Goal: Information Seeking & Learning: Find specific fact

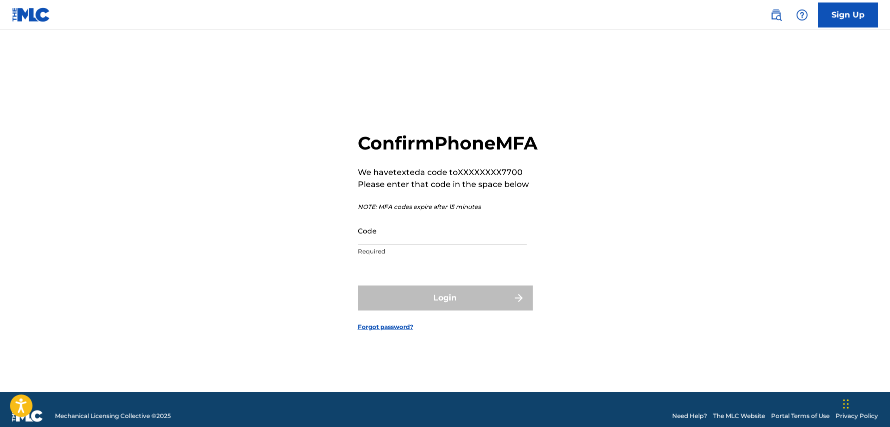
click at [409, 256] on p "Required" at bounding box center [442, 251] width 169 height 9
click at [413, 245] on input "Code" at bounding box center [442, 230] width 169 height 28
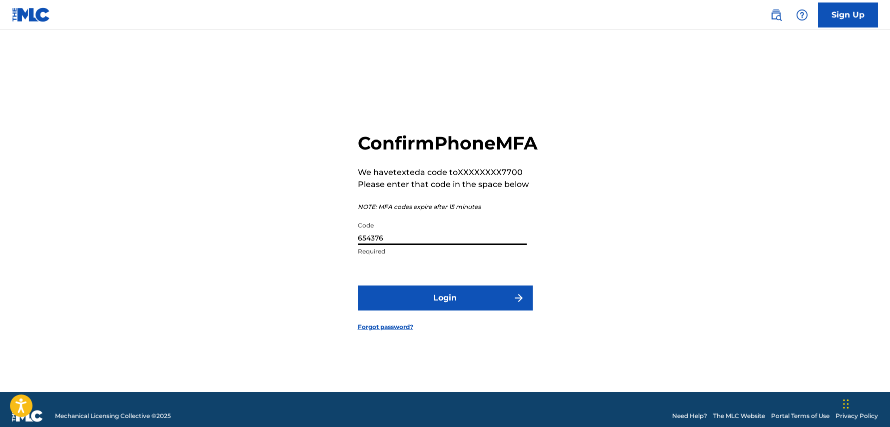
type input "654376"
click at [457, 303] on button "Login" at bounding box center [445, 297] width 175 height 25
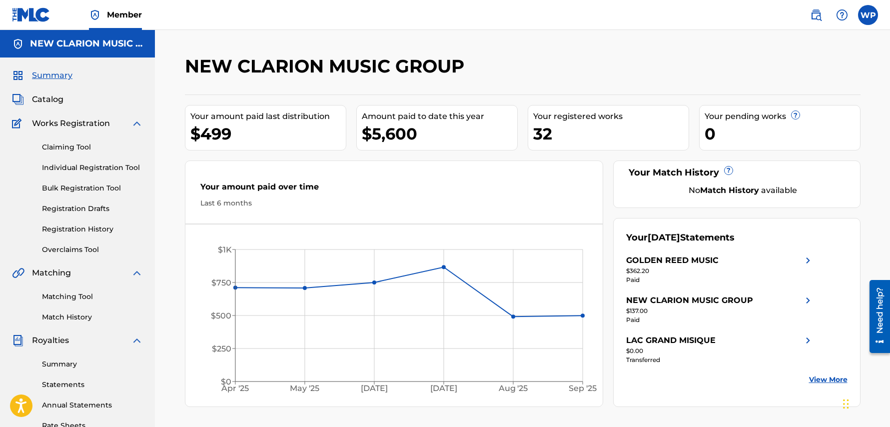
click at [55, 93] on div "Summary Catalog Works Registration Claiming Tool Individual Registration Tool B…" at bounding box center [77, 314] width 155 height 514
click at [56, 97] on span "Catalog" at bounding box center [47, 99] width 31 height 12
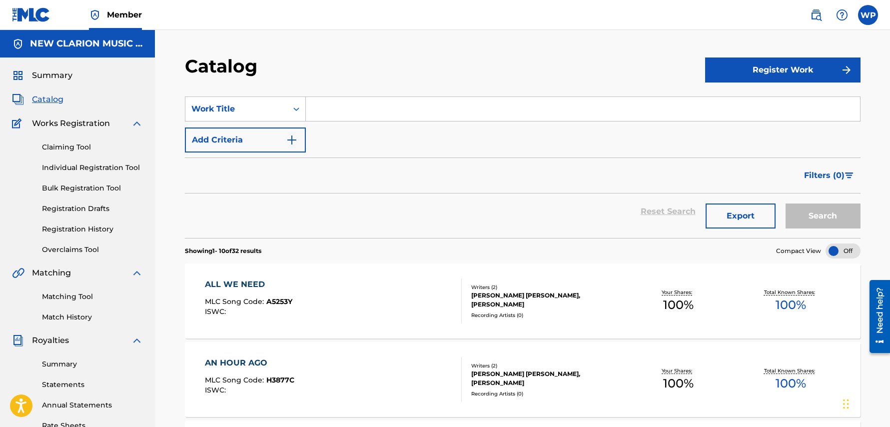
click at [86, 231] on link "Registration History" at bounding box center [92, 229] width 101 height 10
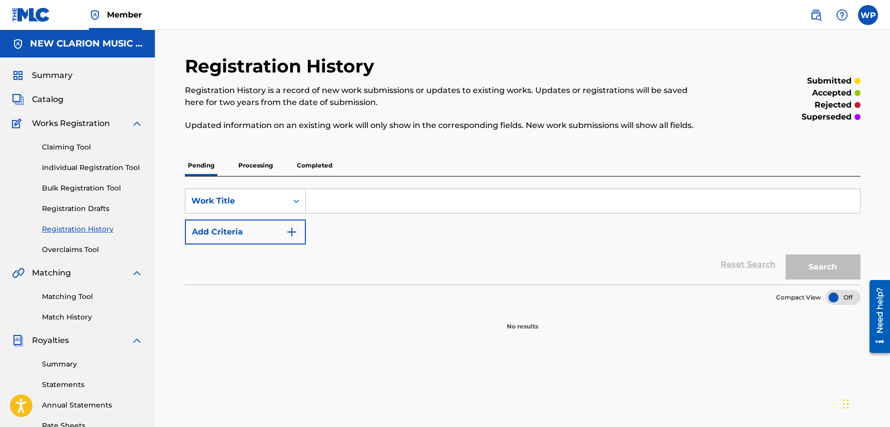
click at [254, 168] on p "Processing" at bounding box center [255, 165] width 40 height 21
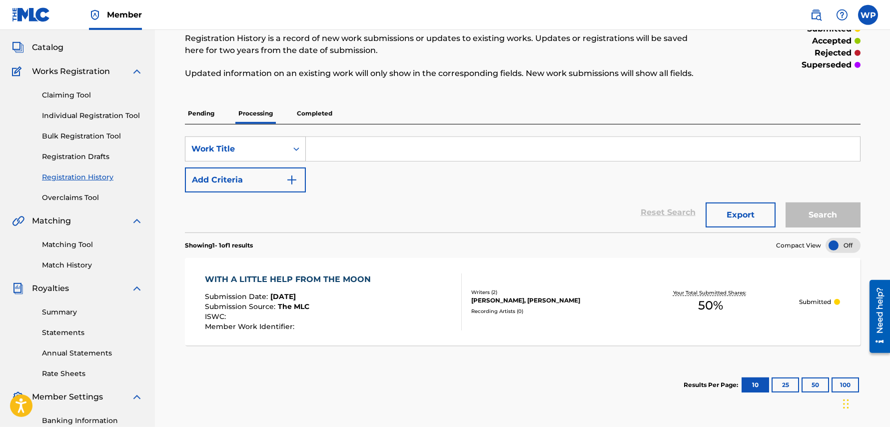
scroll to position [56, 0]
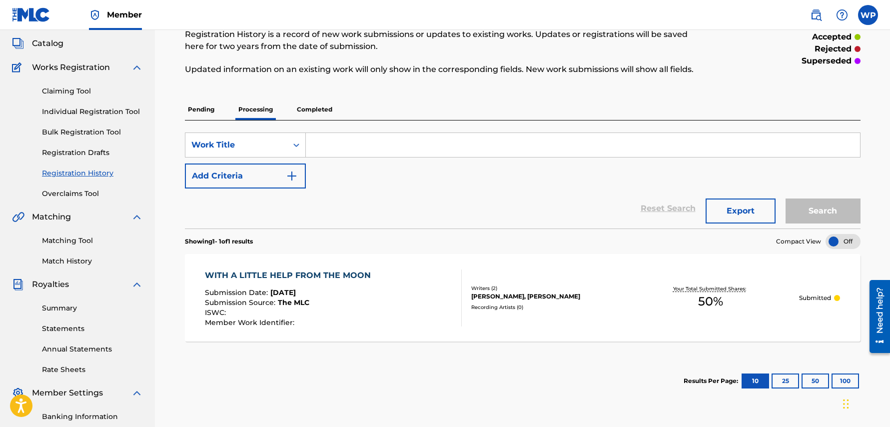
click at [318, 108] on p "Completed" at bounding box center [314, 109] width 41 height 21
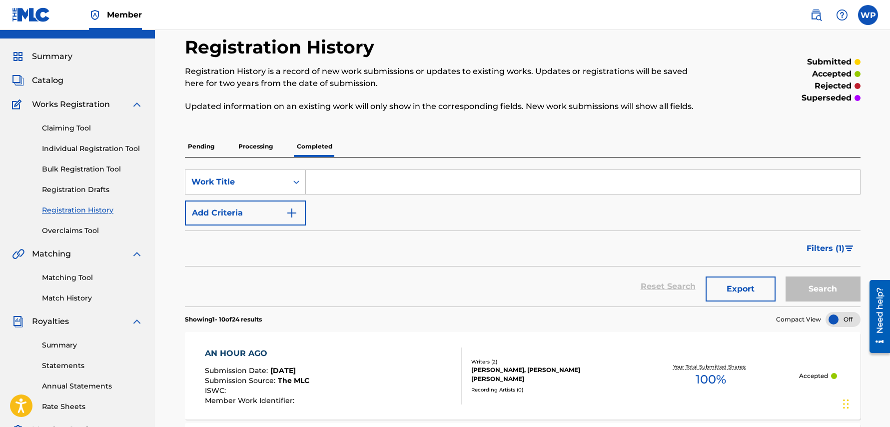
scroll to position [8, 0]
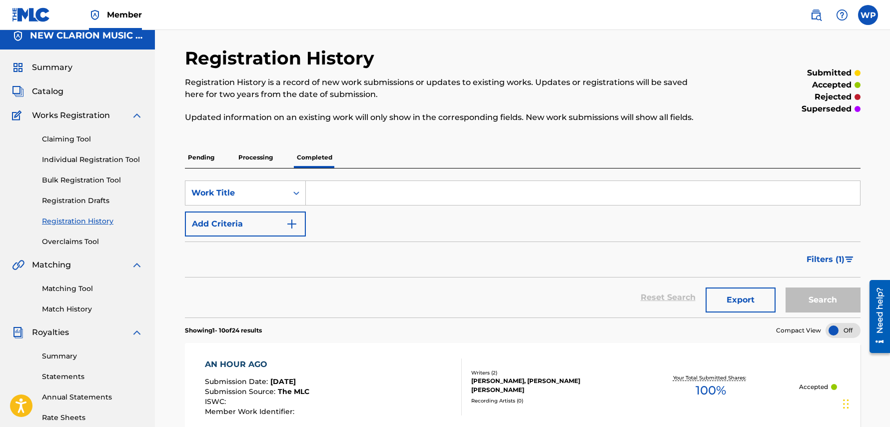
click at [58, 91] on span "Catalog" at bounding box center [47, 91] width 31 height 12
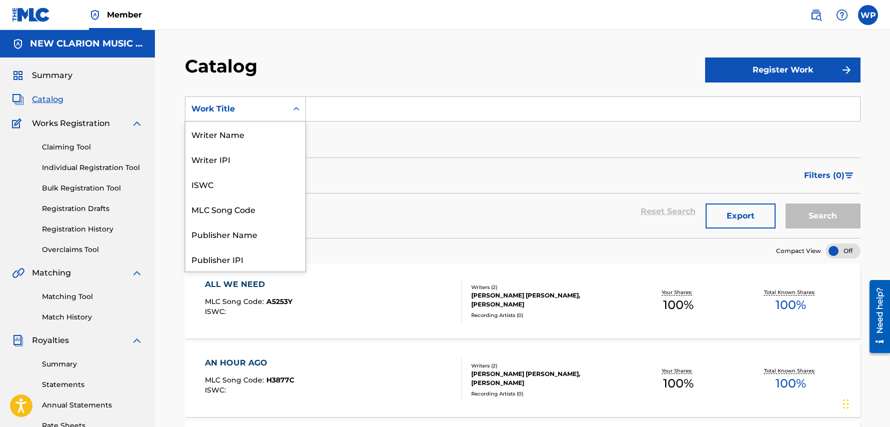
click at [300, 110] on icon "Search Form" at bounding box center [296, 109] width 10 height 10
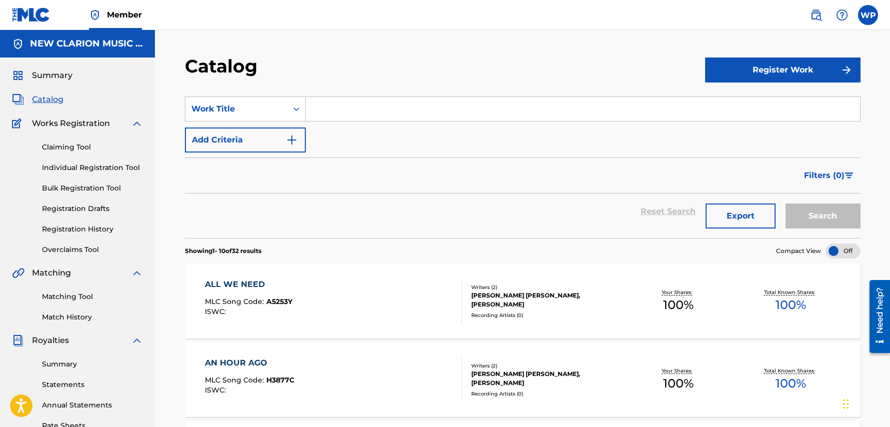
click at [319, 58] on div "Catalog" at bounding box center [445, 69] width 520 height 29
click at [295, 138] on img "Search Form" at bounding box center [292, 140] width 12 height 12
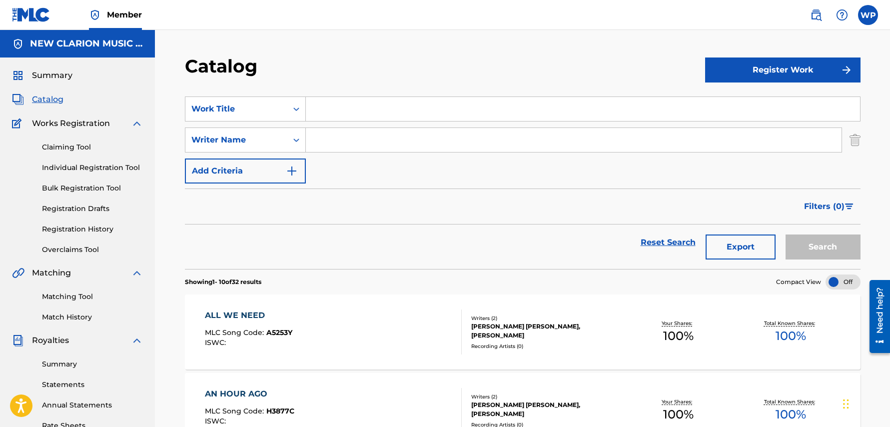
click at [340, 144] on input "Search Form" at bounding box center [574, 140] width 536 height 24
type input "[PERSON_NAME]"
click at [786, 234] on button "Search" at bounding box center [823, 246] width 75 height 25
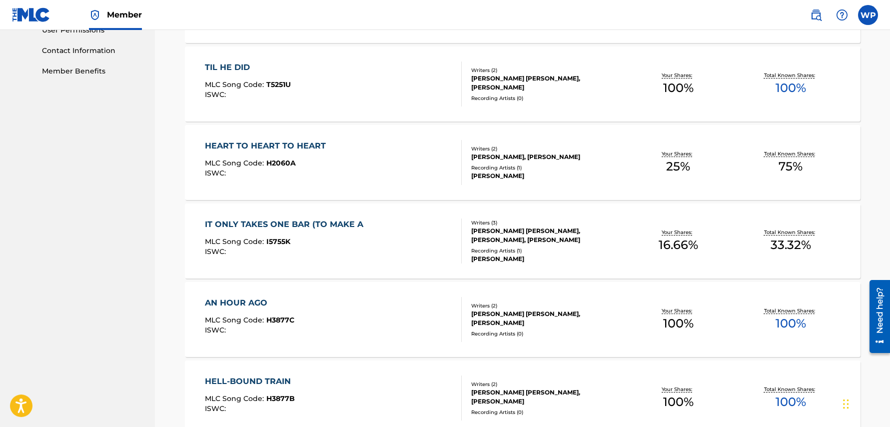
scroll to position [496, 0]
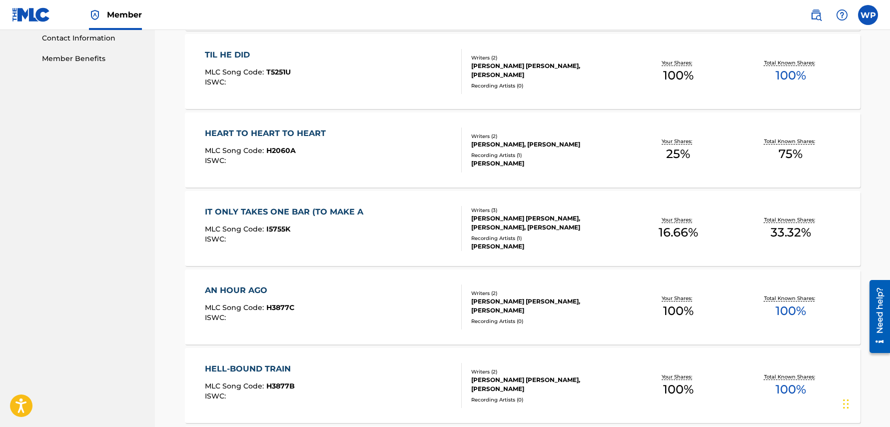
click at [273, 133] on div "HEART TO HEART TO HEART" at bounding box center [268, 133] width 126 height 12
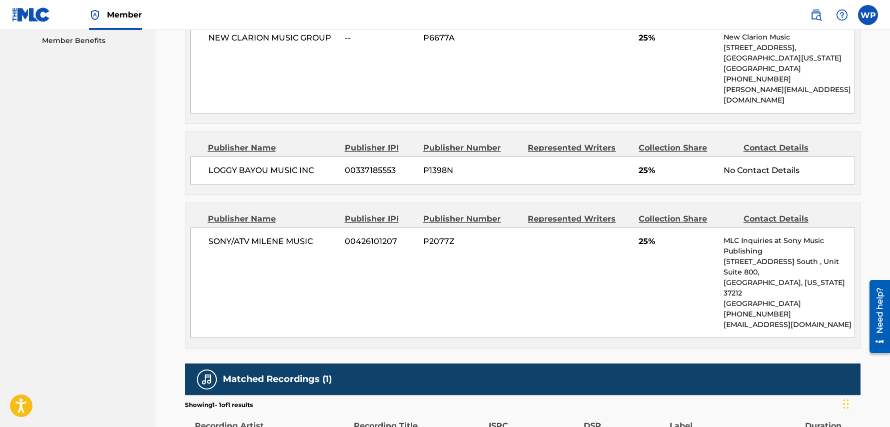
scroll to position [601, 0]
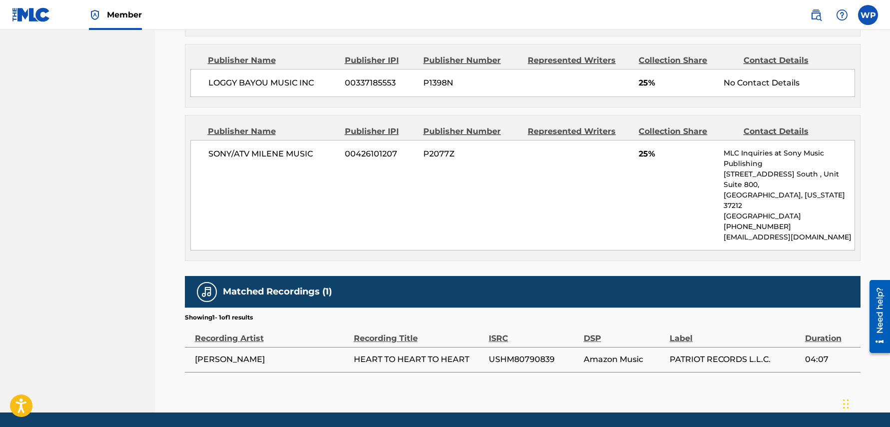
click at [196, 347] on td "[PERSON_NAME]" at bounding box center [269, 359] width 169 height 25
drag, startPoint x: 196, startPoint y: 323, endPoint x: 277, endPoint y: 328, distance: 81.1
click at [277, 353] on span "[PERSON_NAME]" at bounding box center [272, 359] width 154 height 12
copy span "[PERSON_NAME]"
click at [322, 224] on div "Publisher Name Publisher IPI Publisher Number Represented Writers Collection Sh…" at bounding box center [522, 187] width 675 height 145
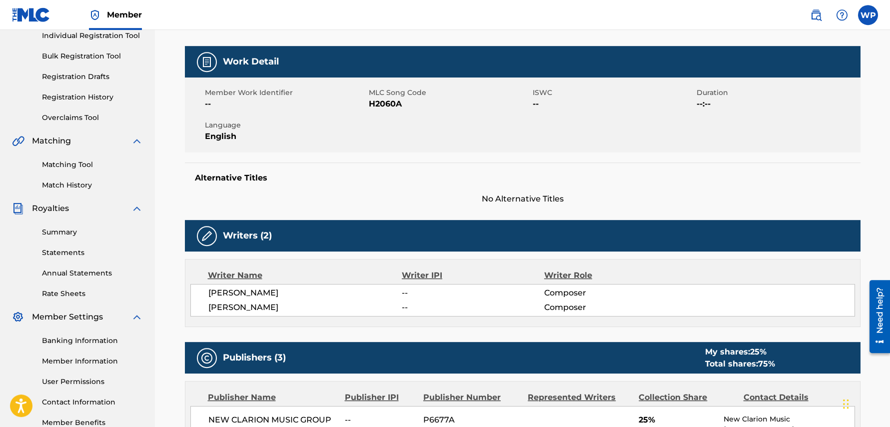
scroll to position [129, 0]
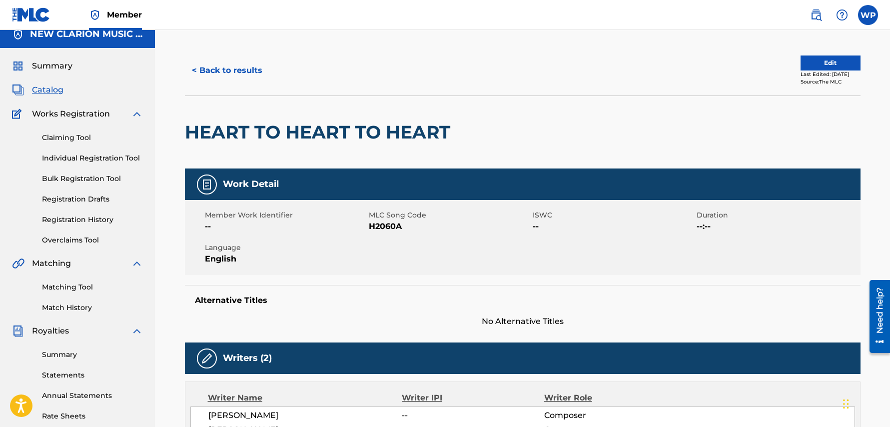
click at [224, 71] on button "< Back to results" at bounding box center [227, 70] width 84 height 25
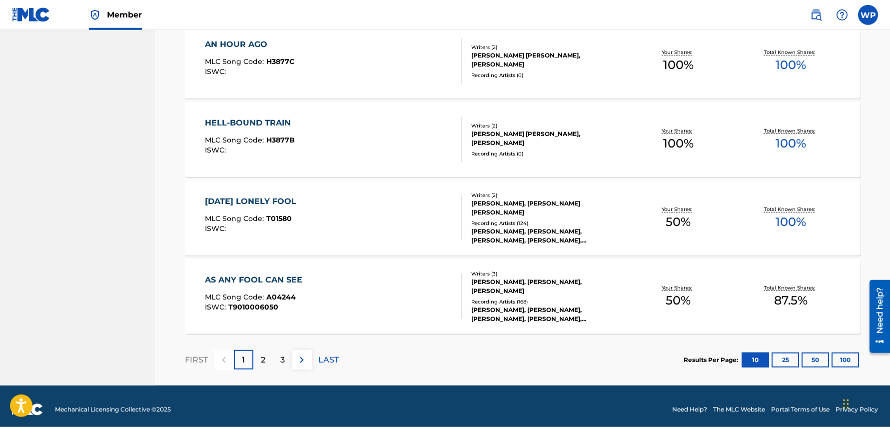
scroll to position [748, 0]
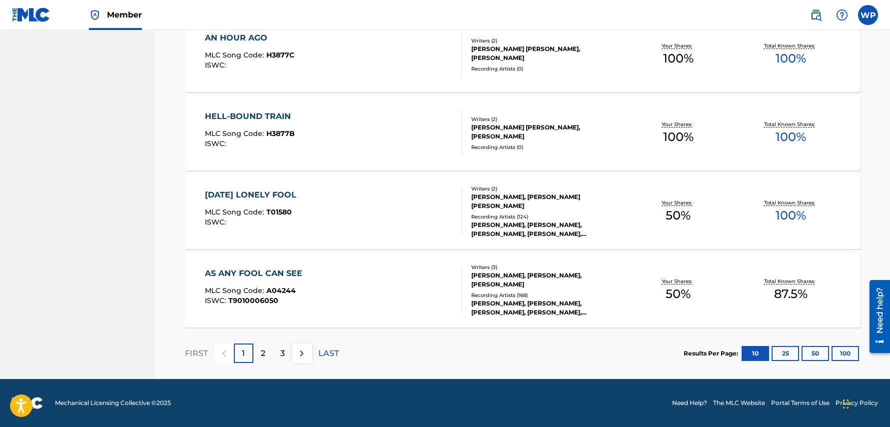
click at [261, 355] on p "2" at bounding box center [263, 353] width 4 height 12
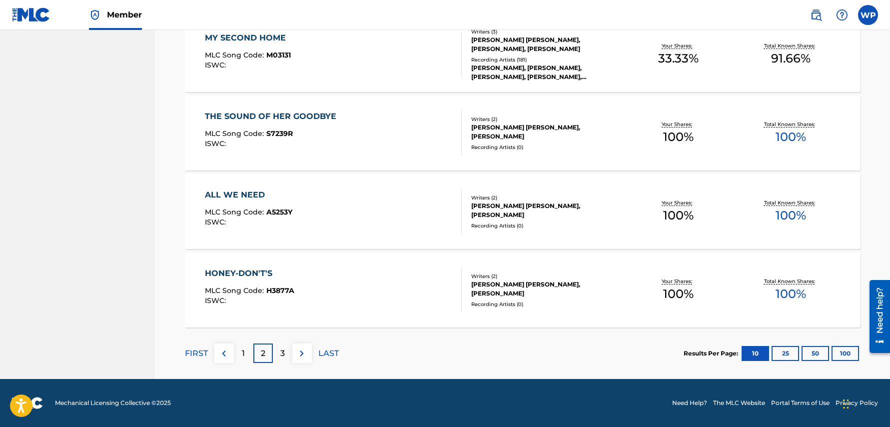
click at [284, 354] on p "3" at bounding box center [282, 353] width 4 height 12
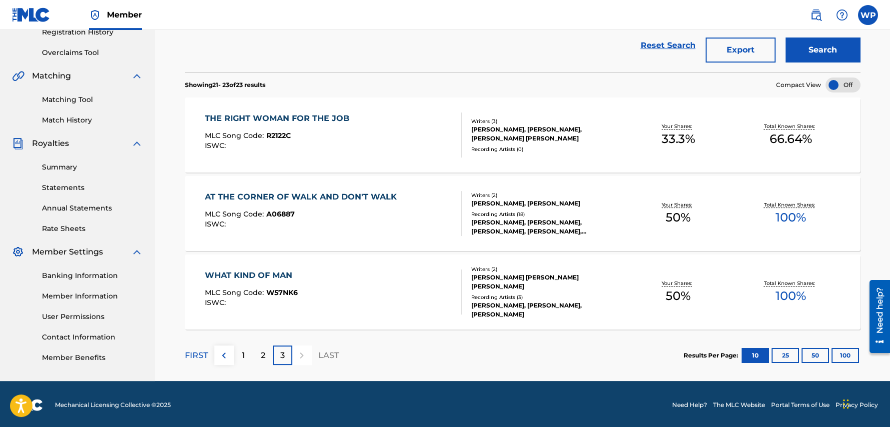
scroll to position [199, 0]
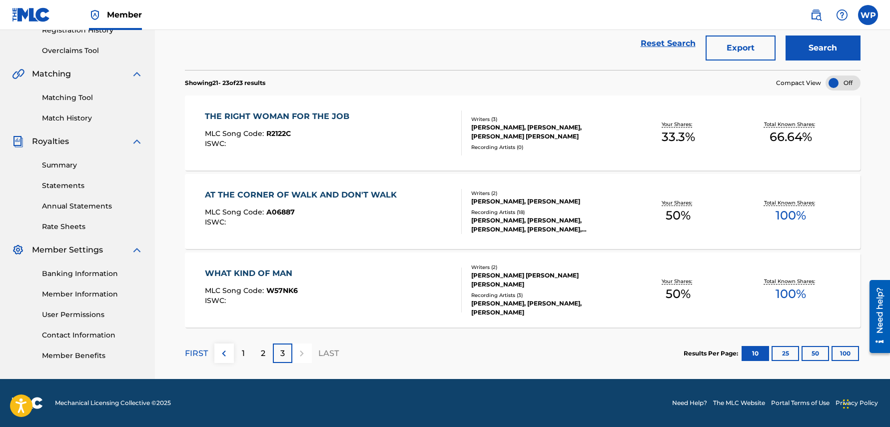
click at [245, 355] on p "1" at bounding box center [243, 353] width 3 height 12
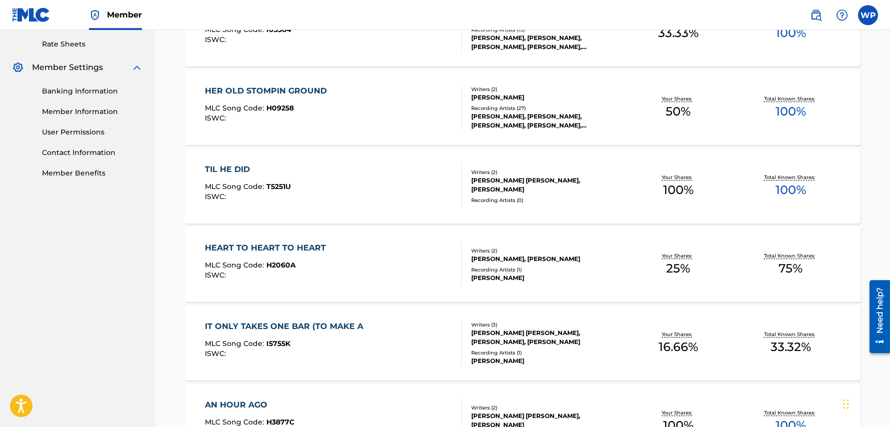
scroll to position [385, 0]
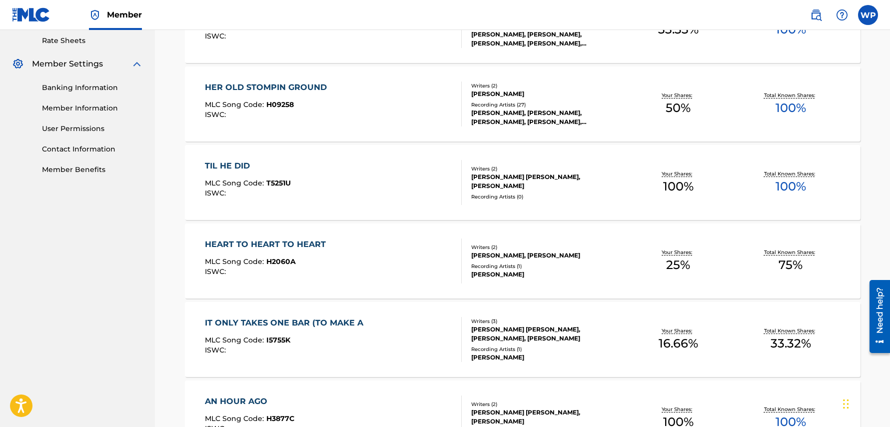
click at [282, 246] on div "HEART TO HEART TO HEART" at bounding box center [268, 244] width 126 height 12
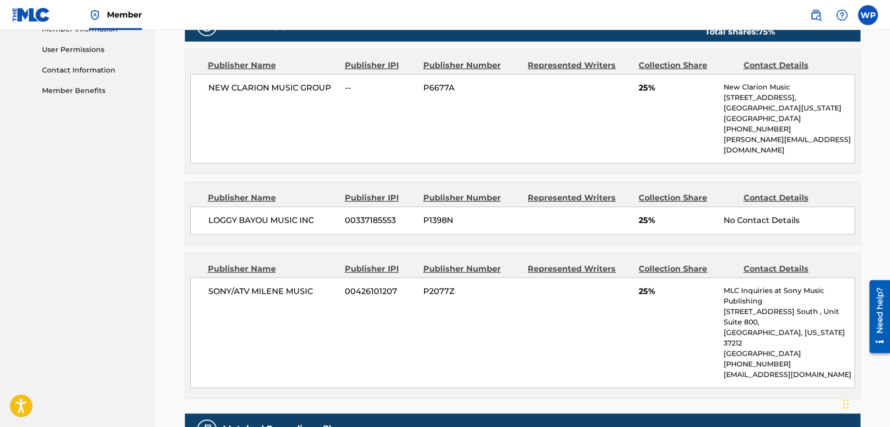
scroll to position [456, 0]
